Goal: Transaction & Acquisition: Download file/media

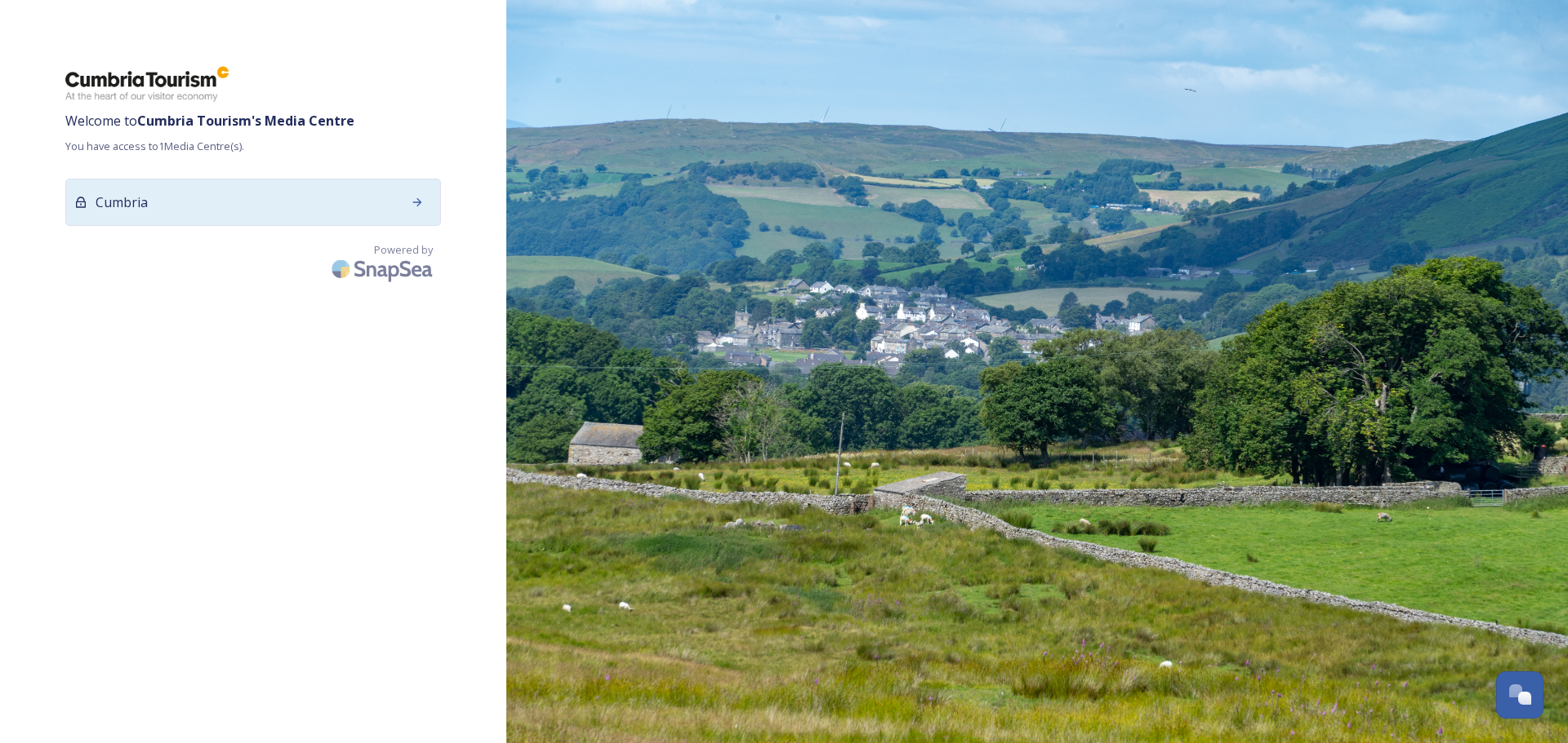
click at [413, 216] on div at bounding box center [417, 202] width 29 height 29
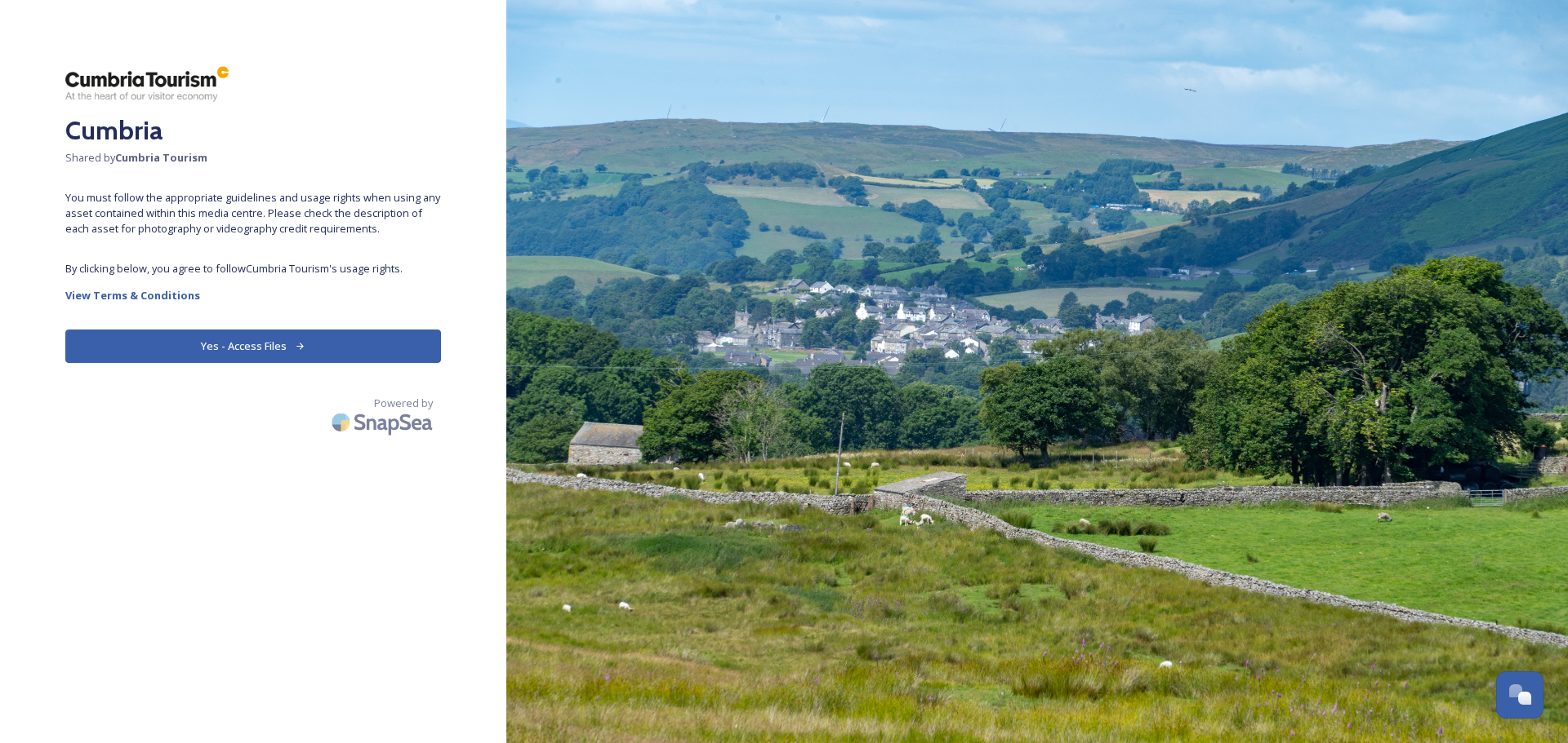
click at [268, 341] on button "Yes - Access Files" at bounding box center [253, 346] width 375 height 34
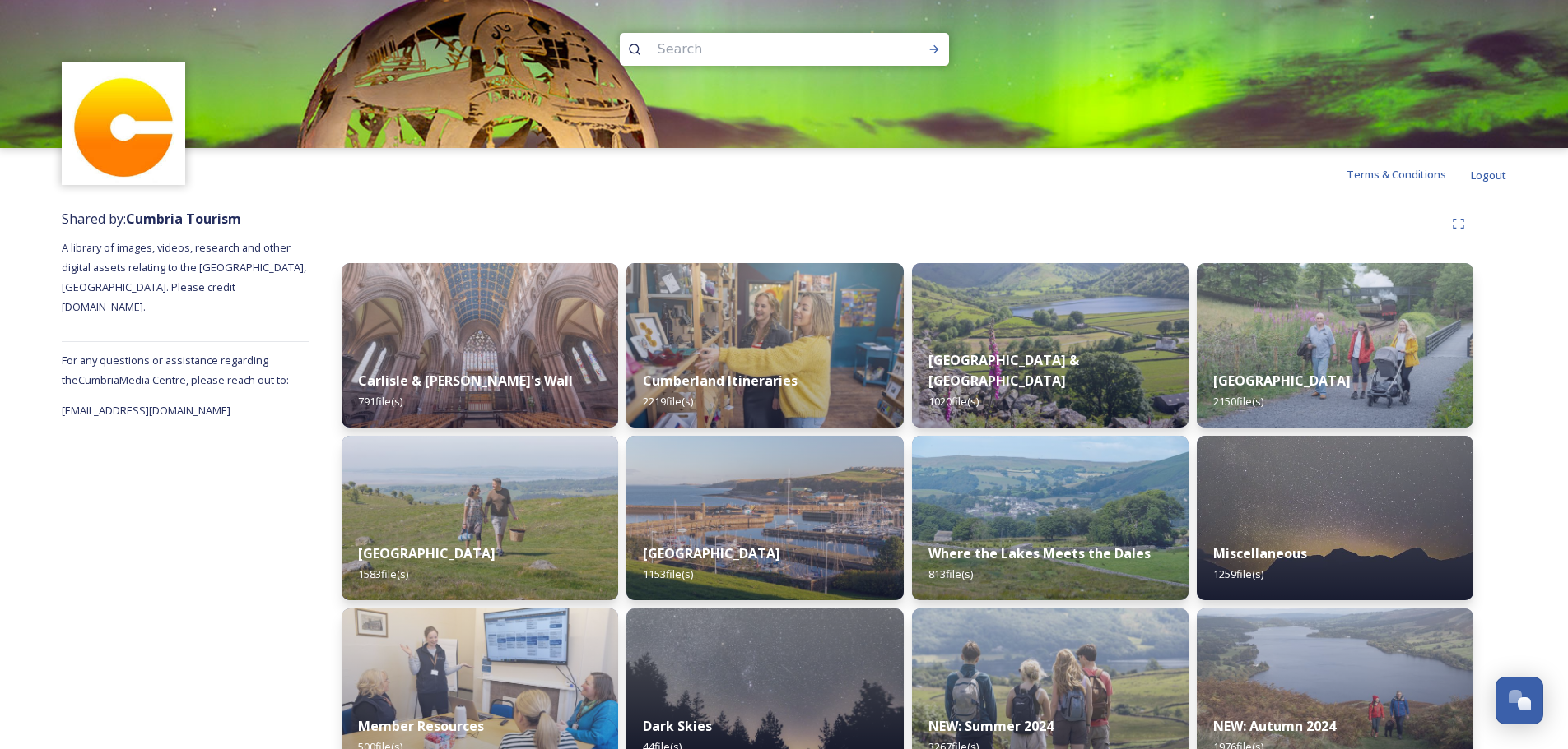
click at [784, 46] on input at bounding box center [762, 49] width 226 height 36
type input "bike"
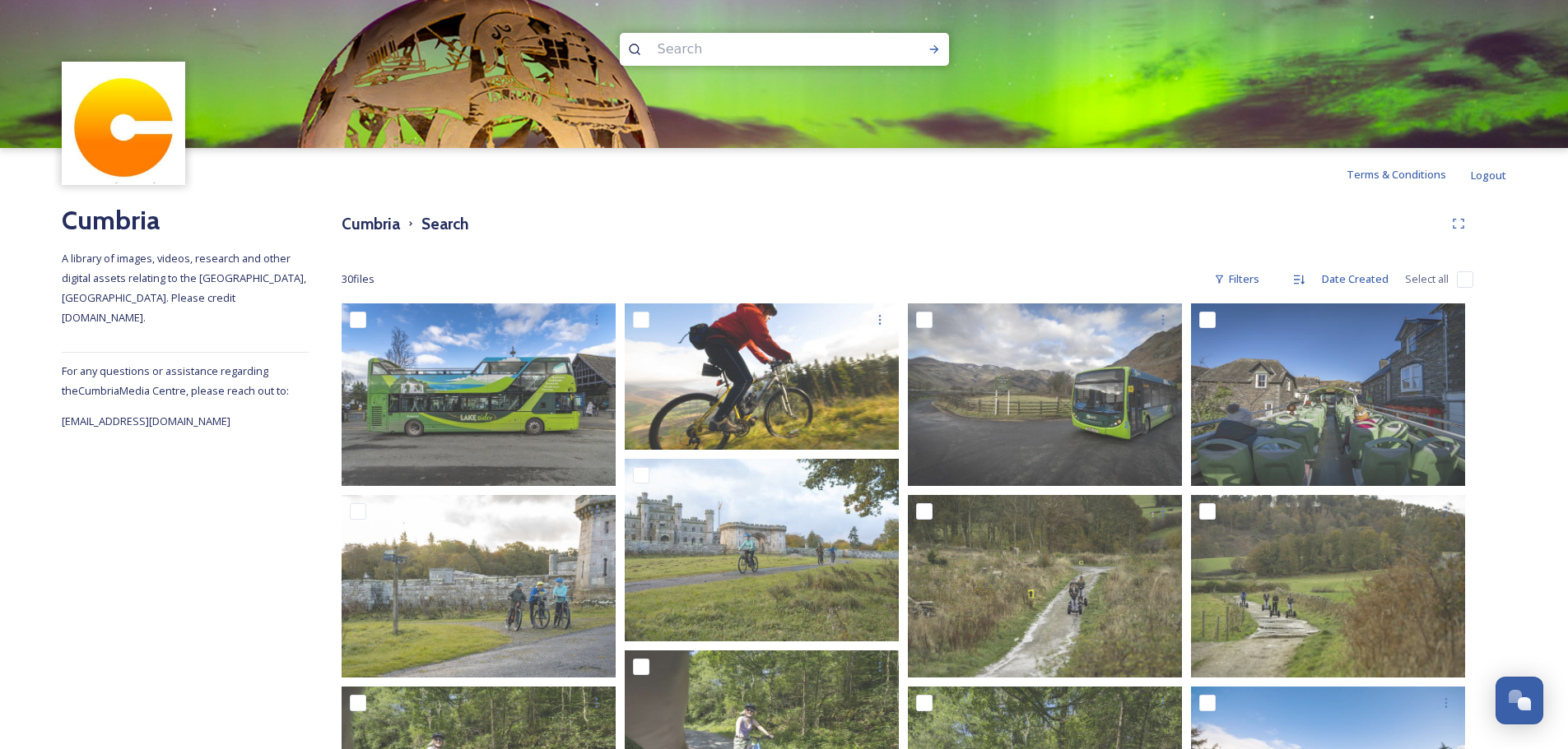
click at [710, 39] on input at bounding box center [762, 49] width 226 height 36
click at [372, 218] on h3 "Cumbria" at bounding box center [370, 223] width 58 height 24
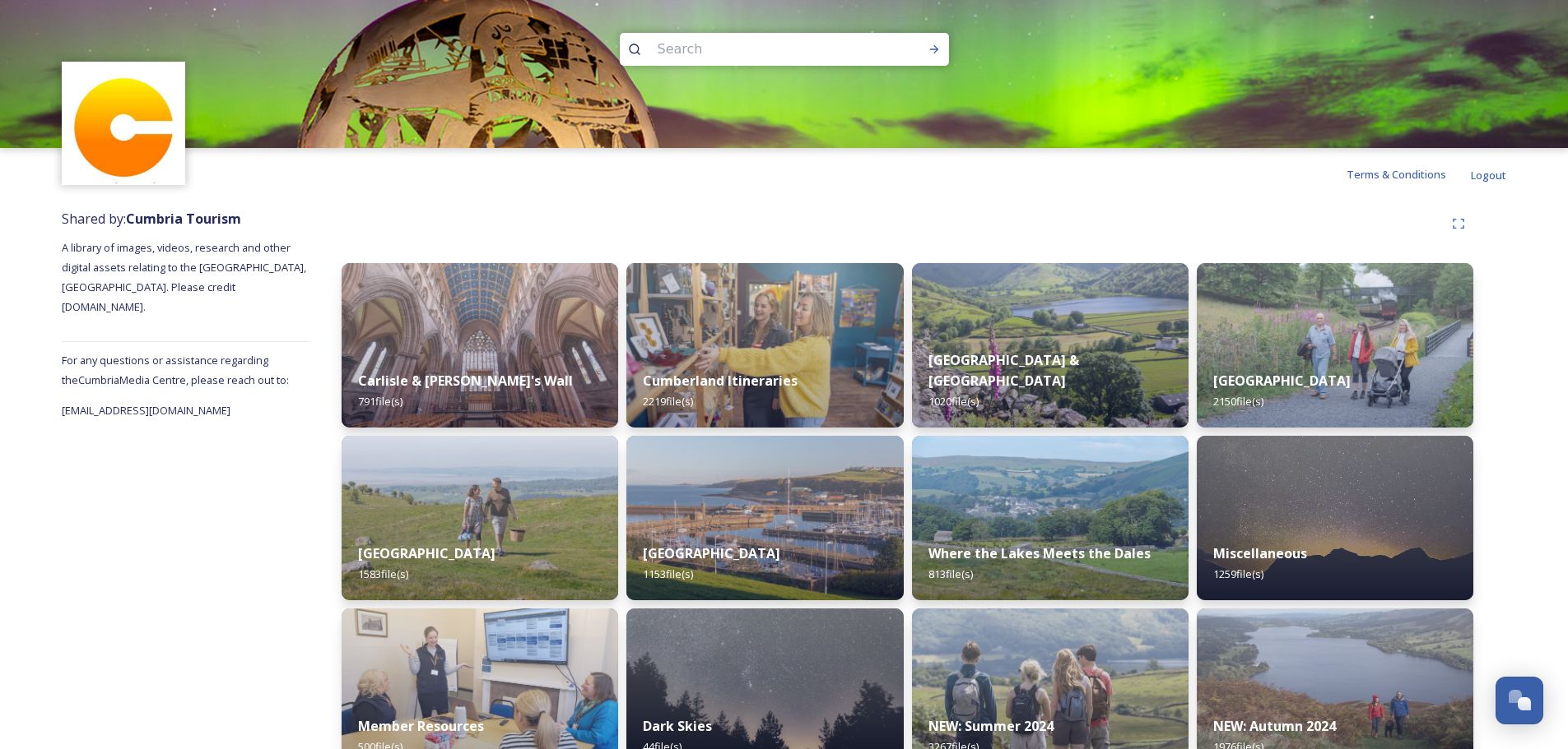
click at [682, 51] on input at bounding box center [762, 49] width 226 height 36
type input "bycicle"
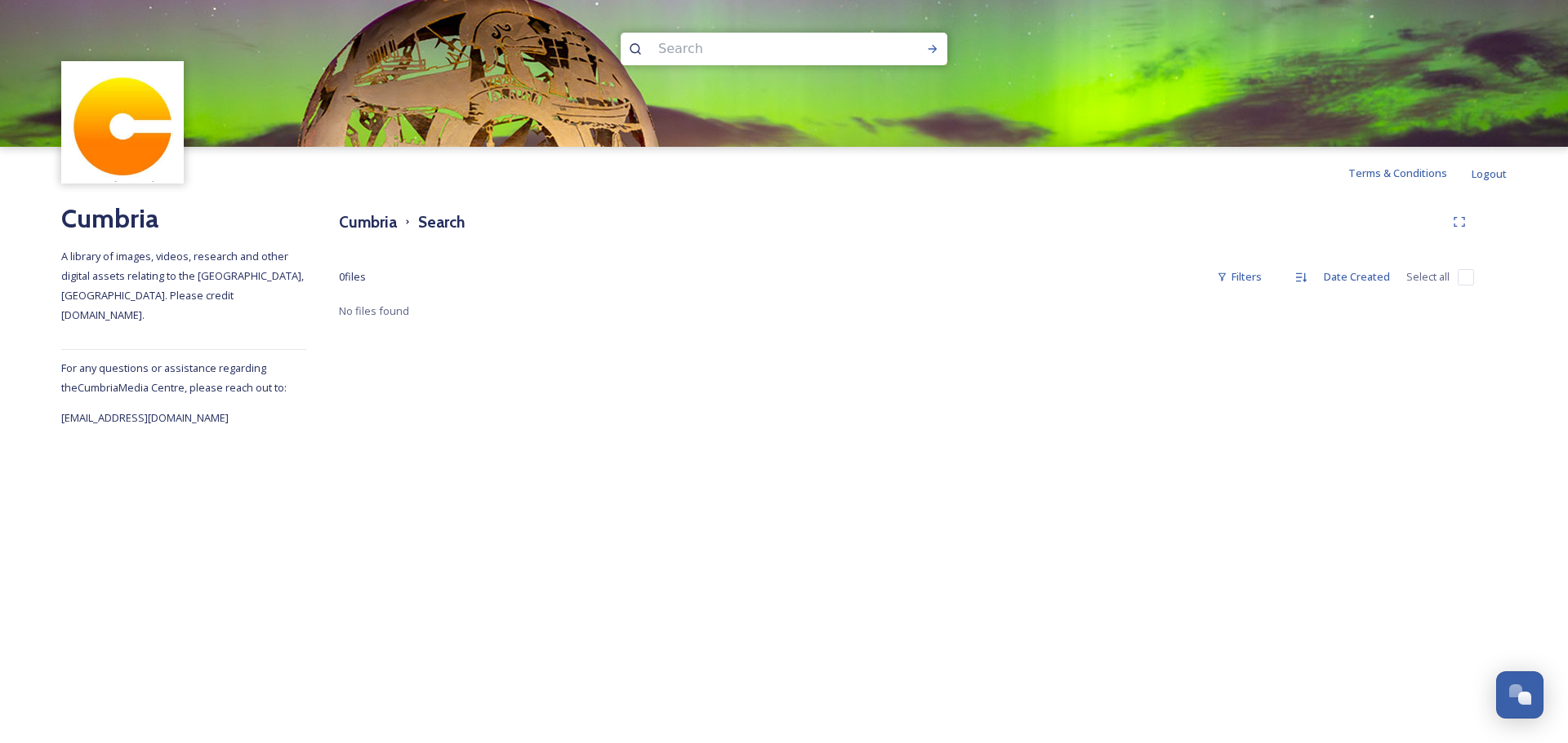
click at [660, 54] on input at bounding box center [762, 48] width 224 height 36
type input "cycling"
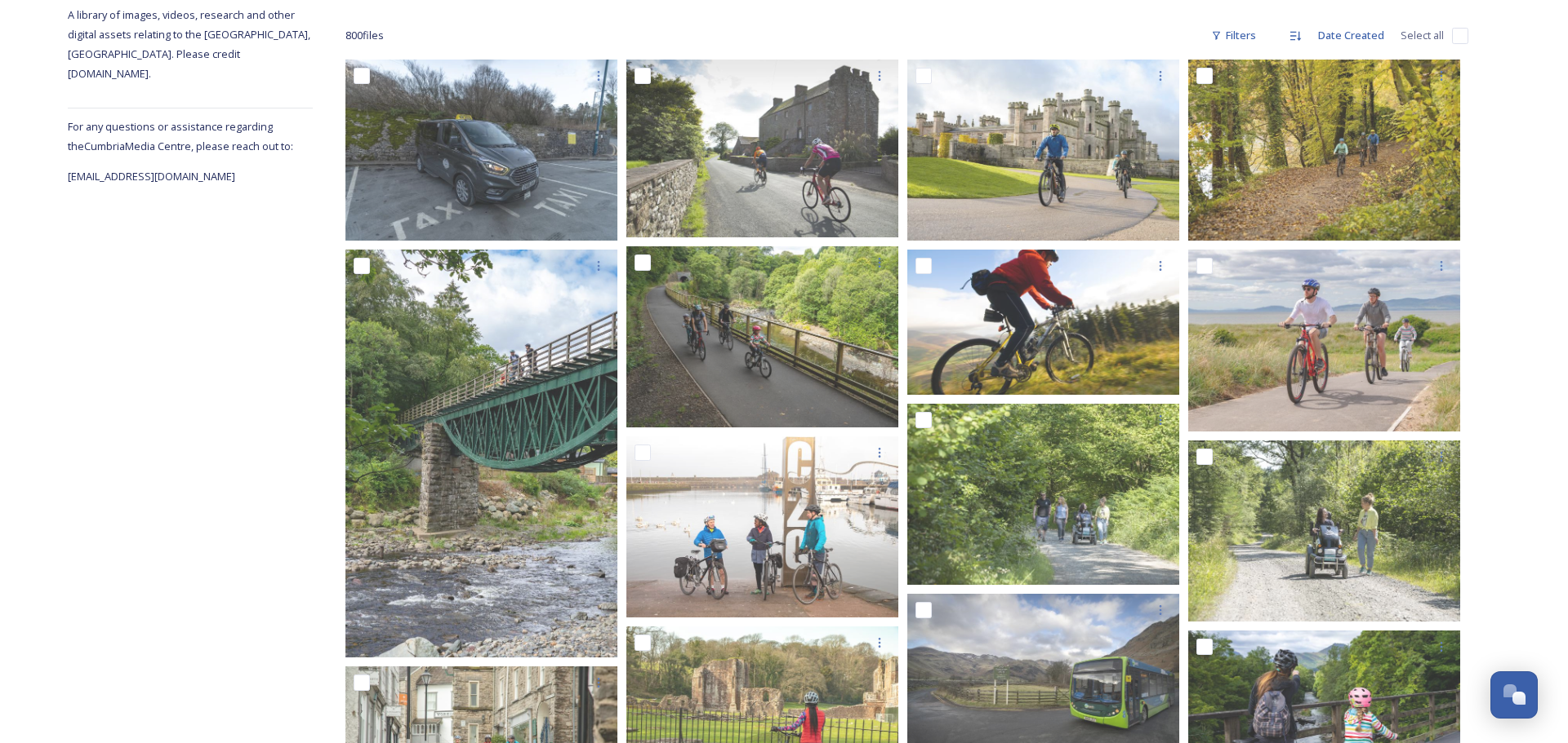
scroll to position [239, 0]
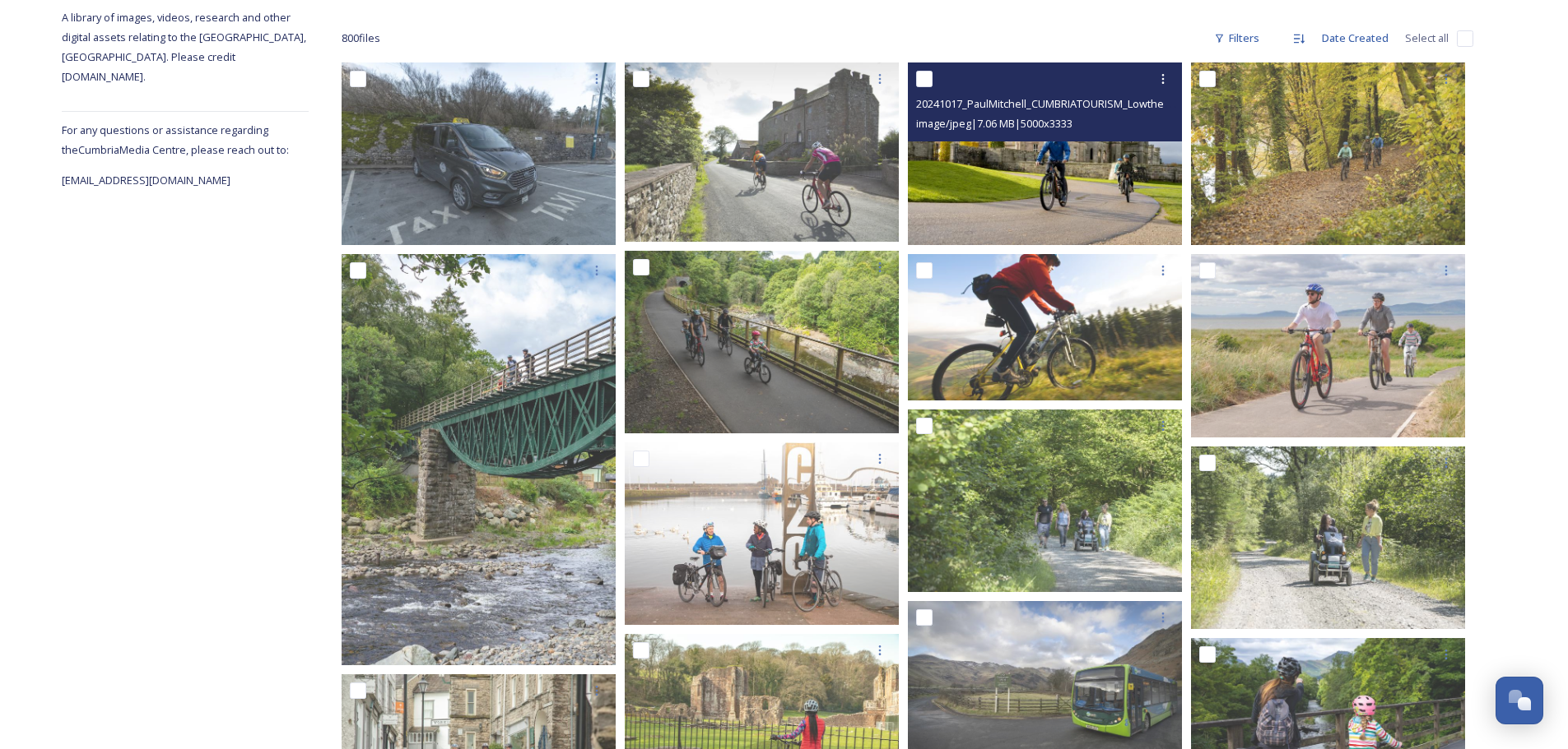
click at [1083, 193] on img at bounding box center [1045, 153] width 274 height 183
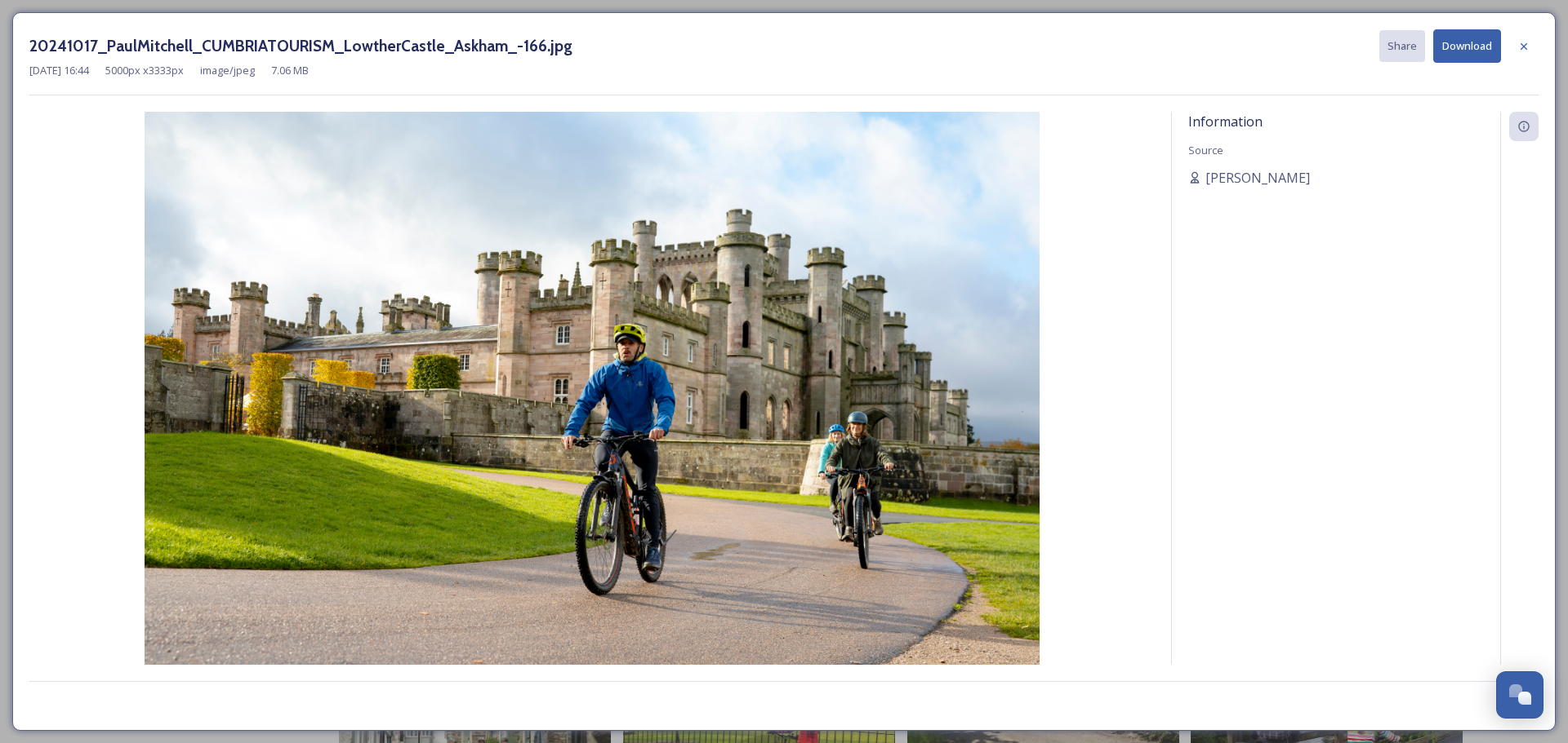
click at [1464, 46] on button "Download" at bounding box center [1467, 45] width 68 height 34
